Goal: Task Accomplishment & Management: Manage account settings

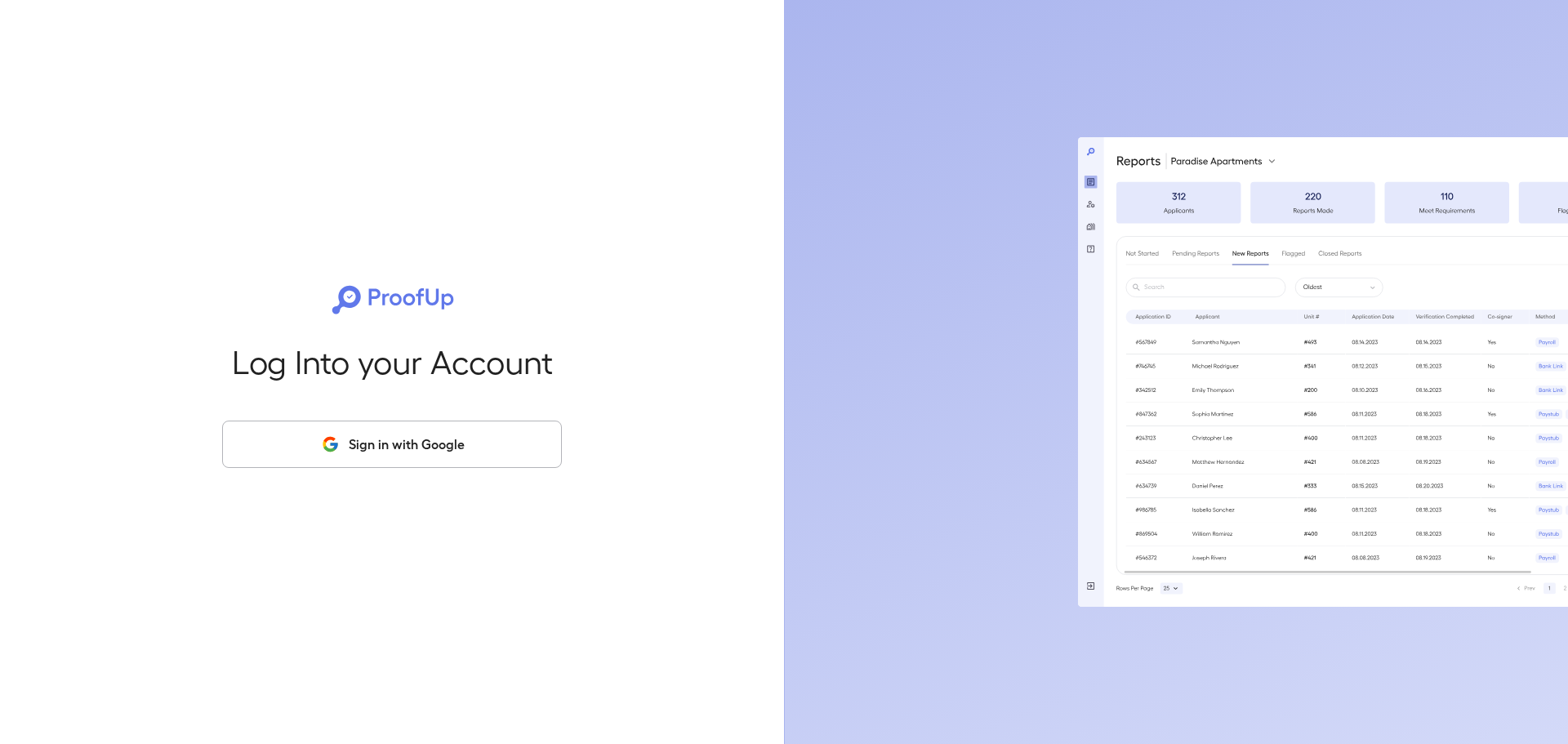
click at [423, 441] on button "Sign in with Google" at bounding box center [392, 445] width 340 height 48
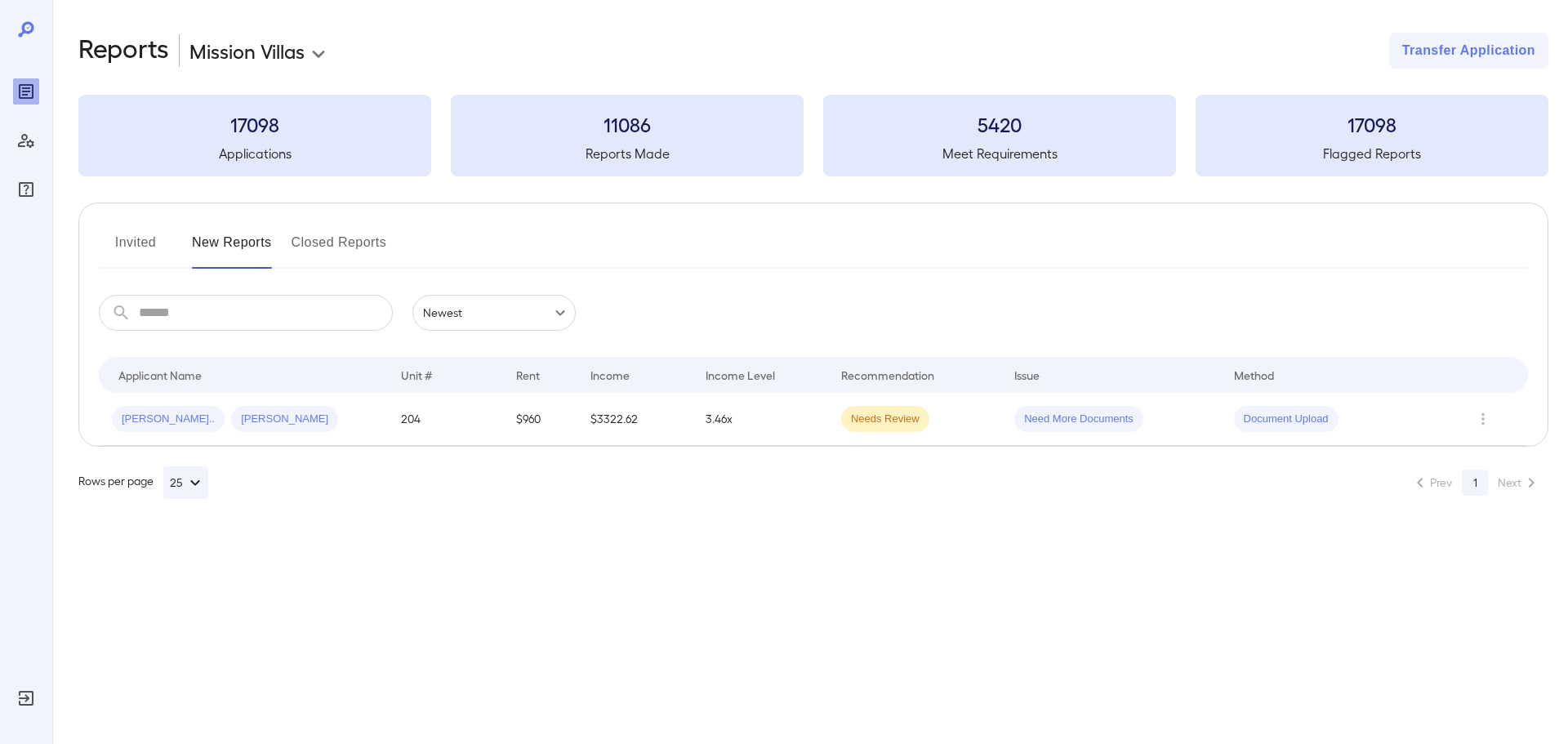
click at [135, 240] on button "Invited" at bounding box center [135, 249] width 73 height 39
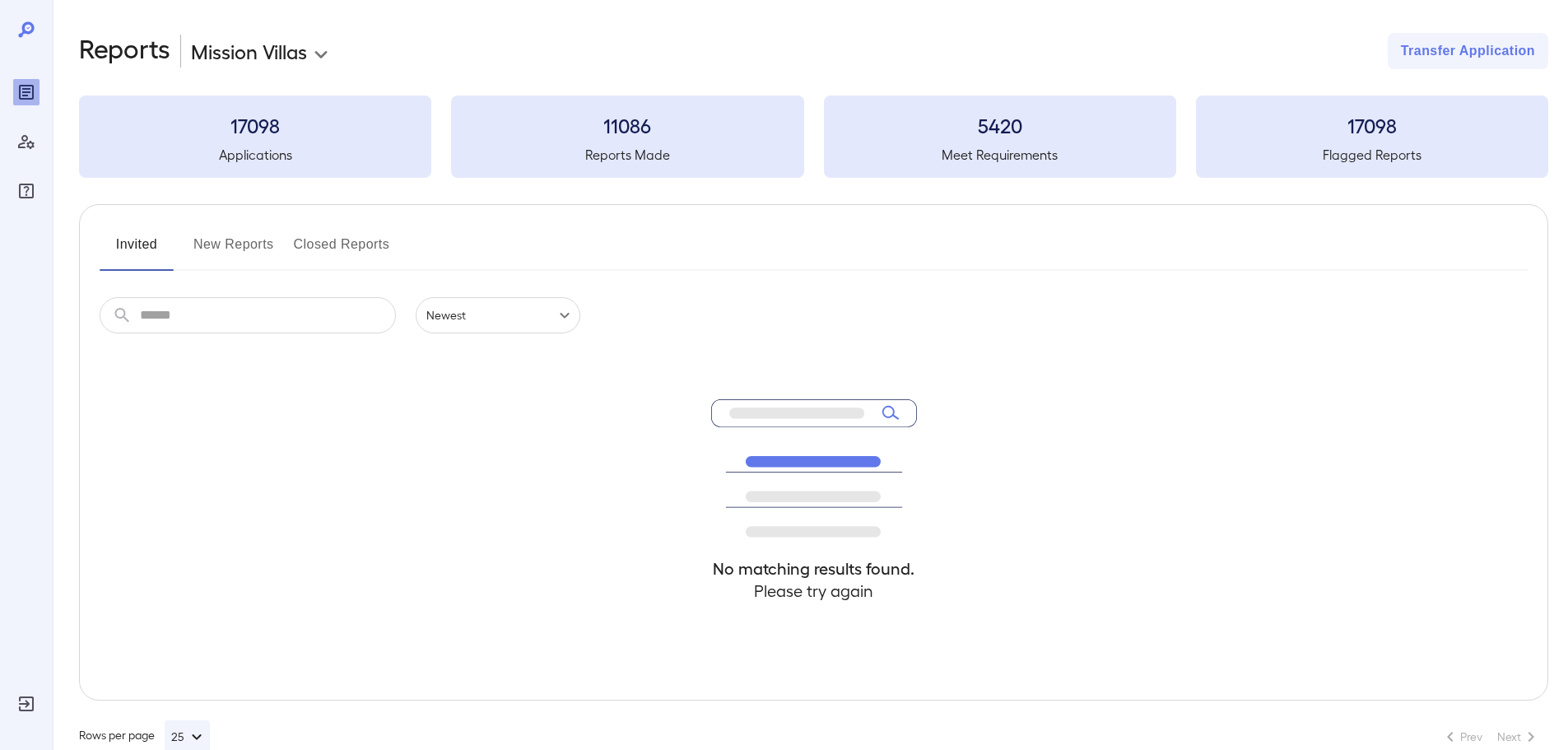
click at [237, 248] on button "New Reports" at bounding box center [234, 251] width 81 height 39
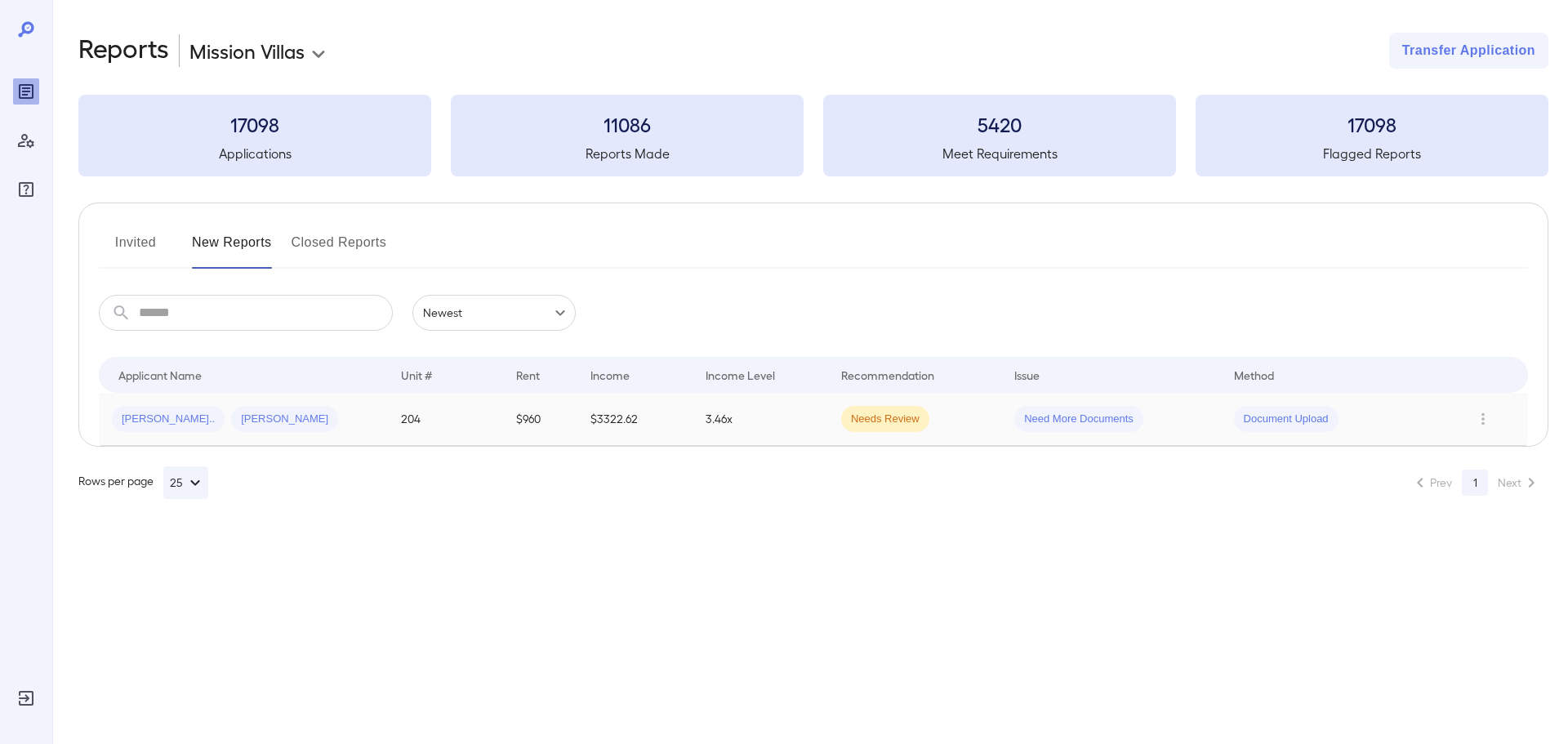
click at [826, 434] on td "3.46x" at bounding box center [760, 419] width 135 height 53
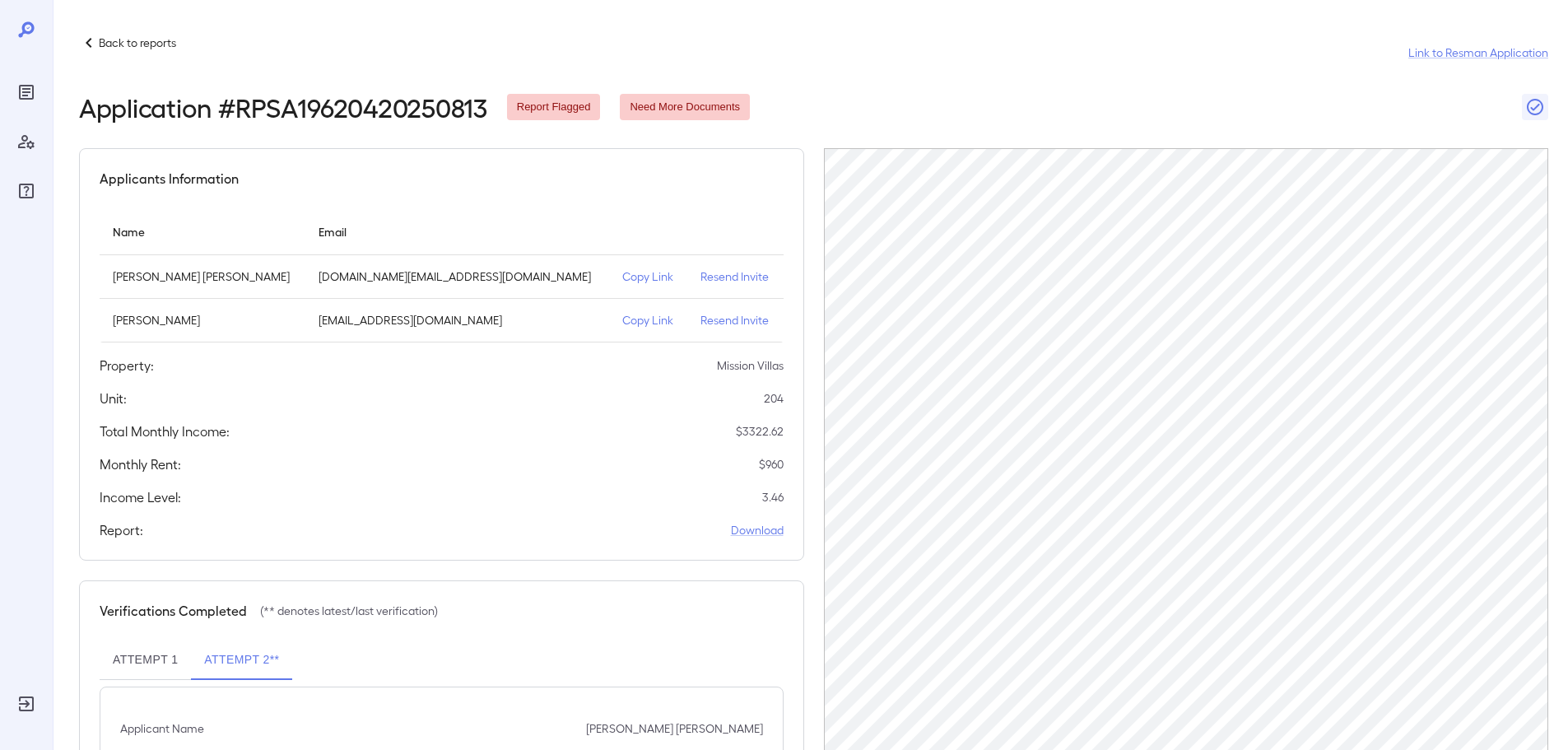
click at [84, 41] on icon at bounding box center [88, 42] width 20 height 20
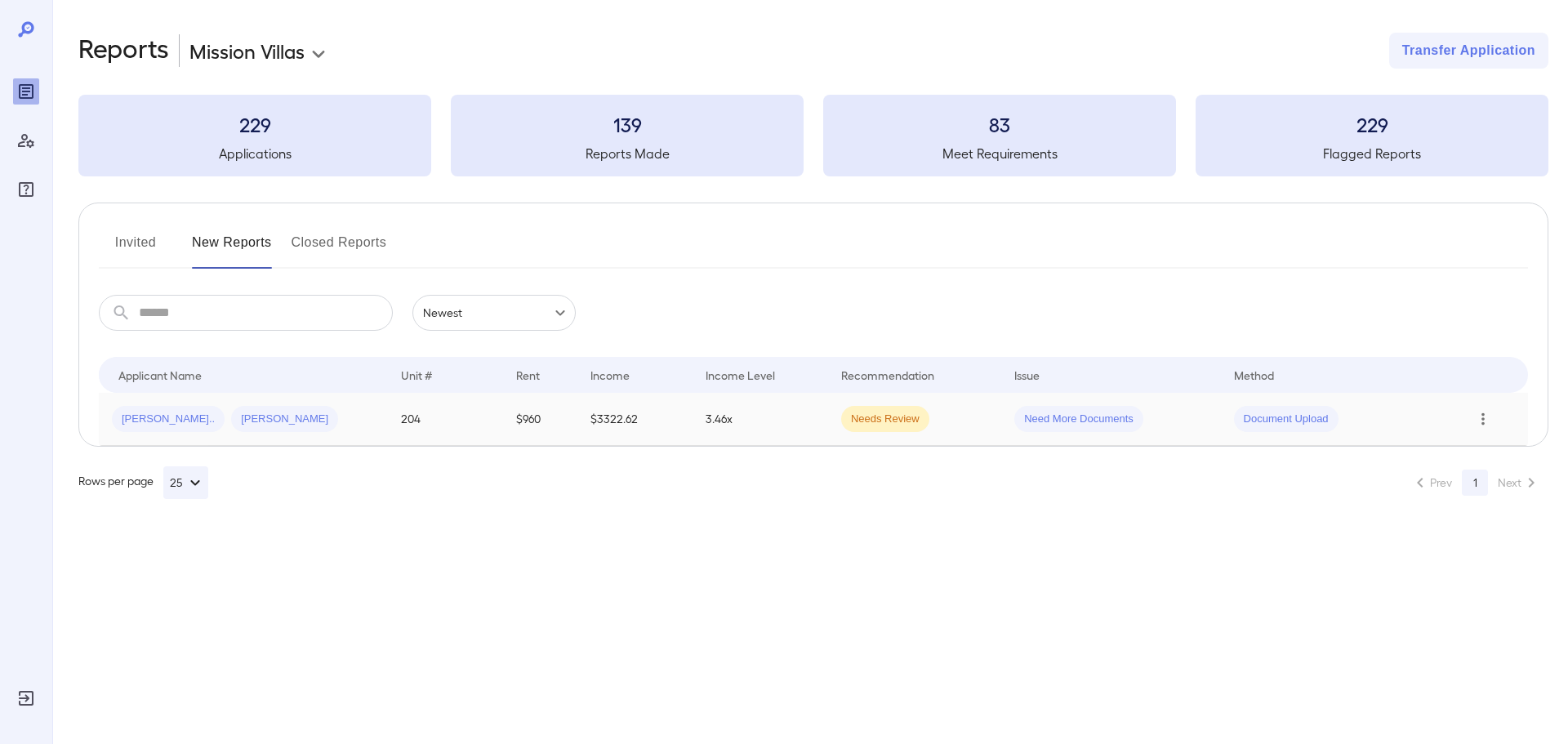
click at [1482, 423] on icon "Row Actions" at bounding box center [1483, 419] width 3 height 12
drag, startPoint x: 1472, startPoint y: 557, endPoint x: 1470, endPoint y: 569, distance: 12.2
click at [1471, 569] on ul "View Application View Report Remove Flag Close Report Remove Application" at bounding box center [1490, 503] width 129 height 144
click at [1466, 531] on li "Close Report" at bounding box center [1490, 530] width 129 height 26
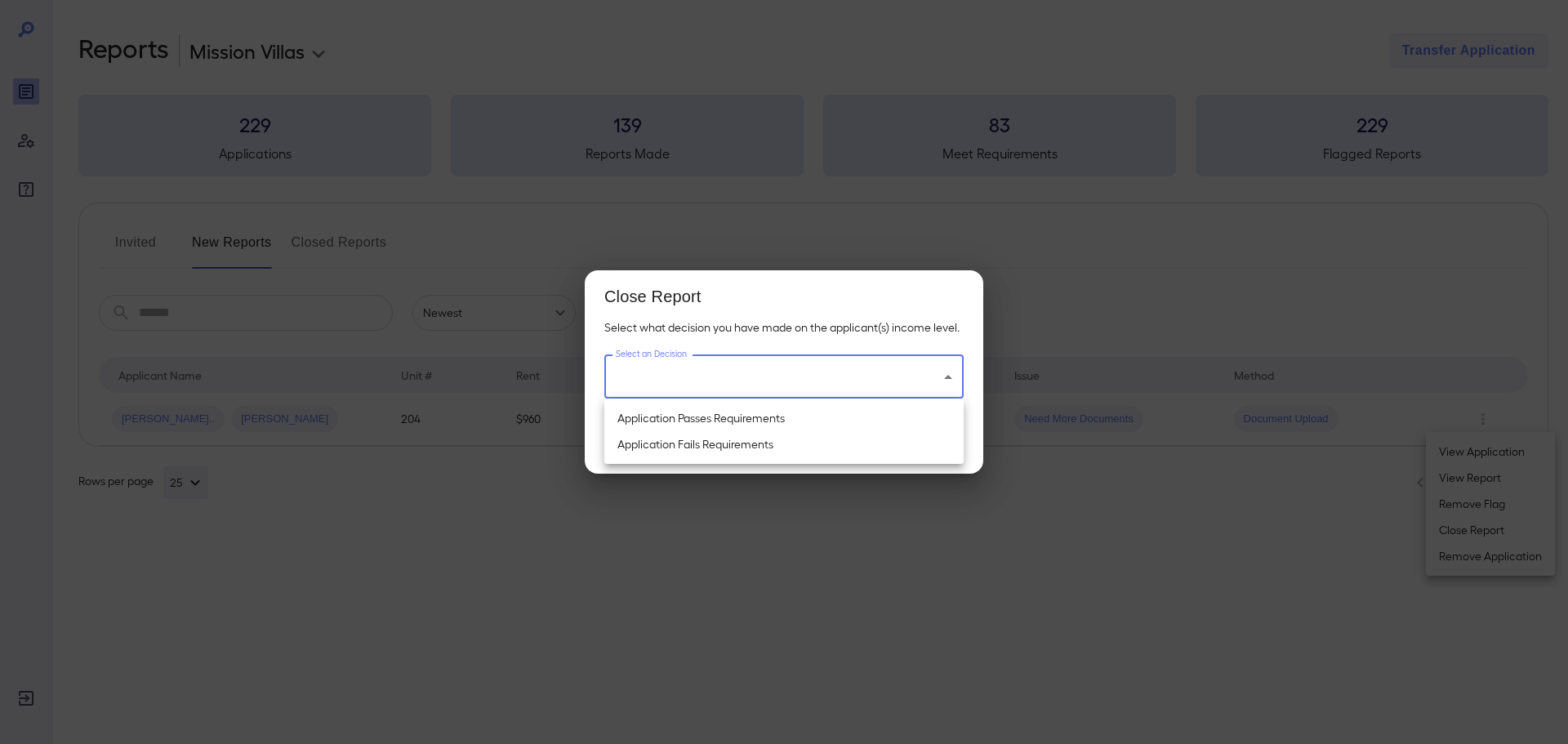
click at [842, 378] on body "**********" at bounding box center [784, 372] width 1568 height 744
click at [817, 415] on li "Application Passes Requirements" at bounding box center [784, 418] width 359 height 26
type input "**********"
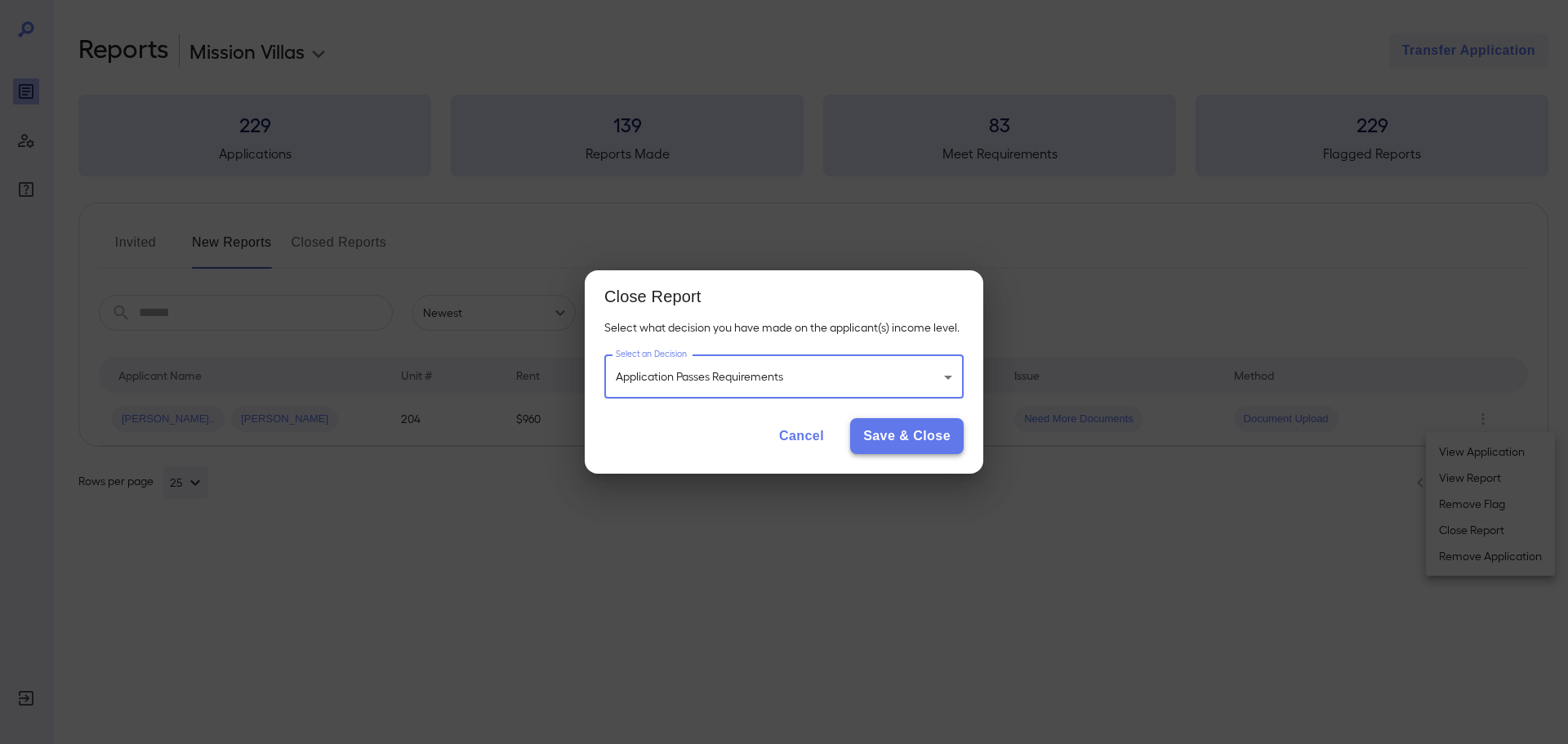
click at [911, 446] on button "Save & Close" at bounding box center [907, 436] width 114 height 36
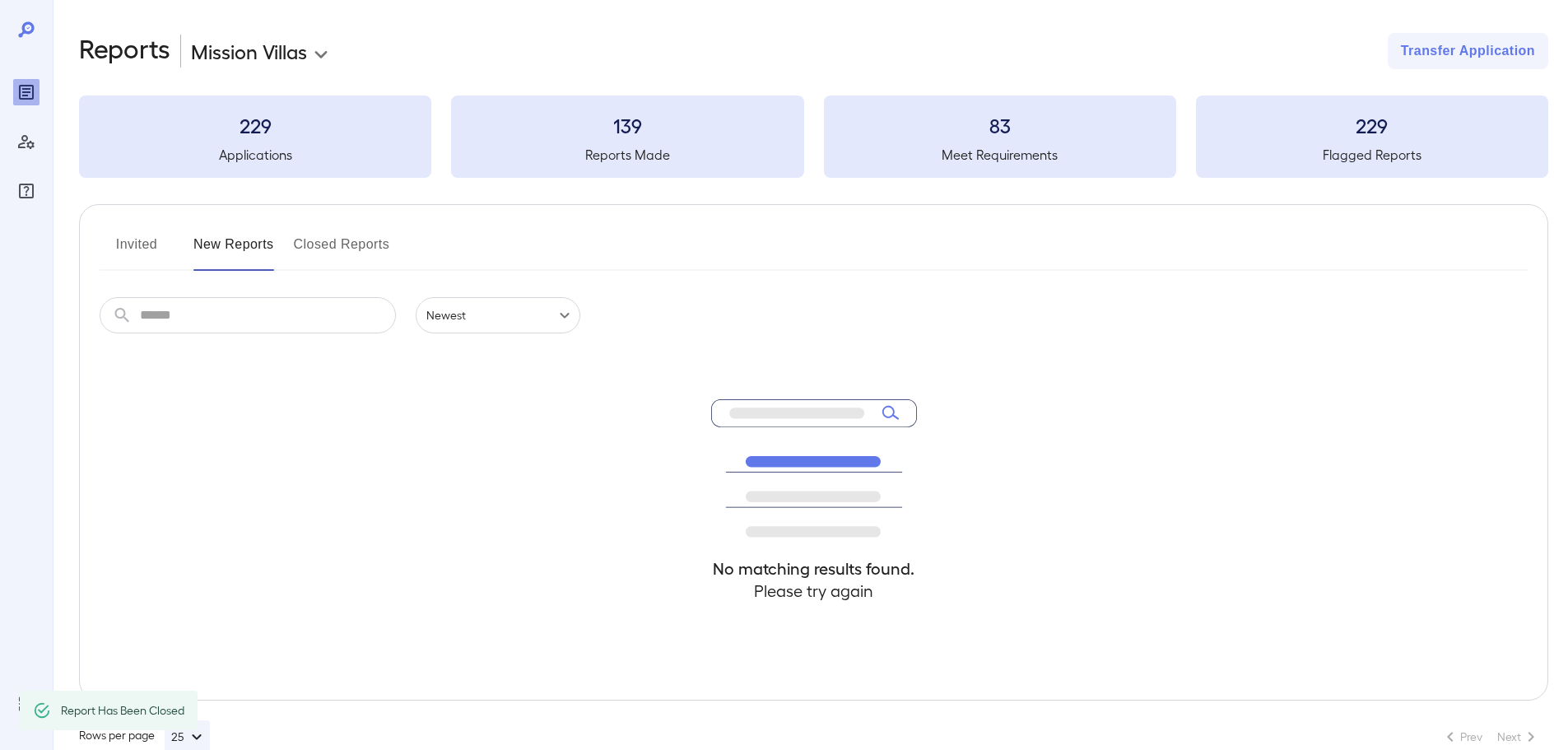
click at [131, 246] on button "Invited" at bounding box center [136, 251] width 74 height 39
click at [243, 243] on button "New Reports" at bounding box center [234, 251] width 81 height 39
